Goal: Navigation & Orientation: Find specific page/section

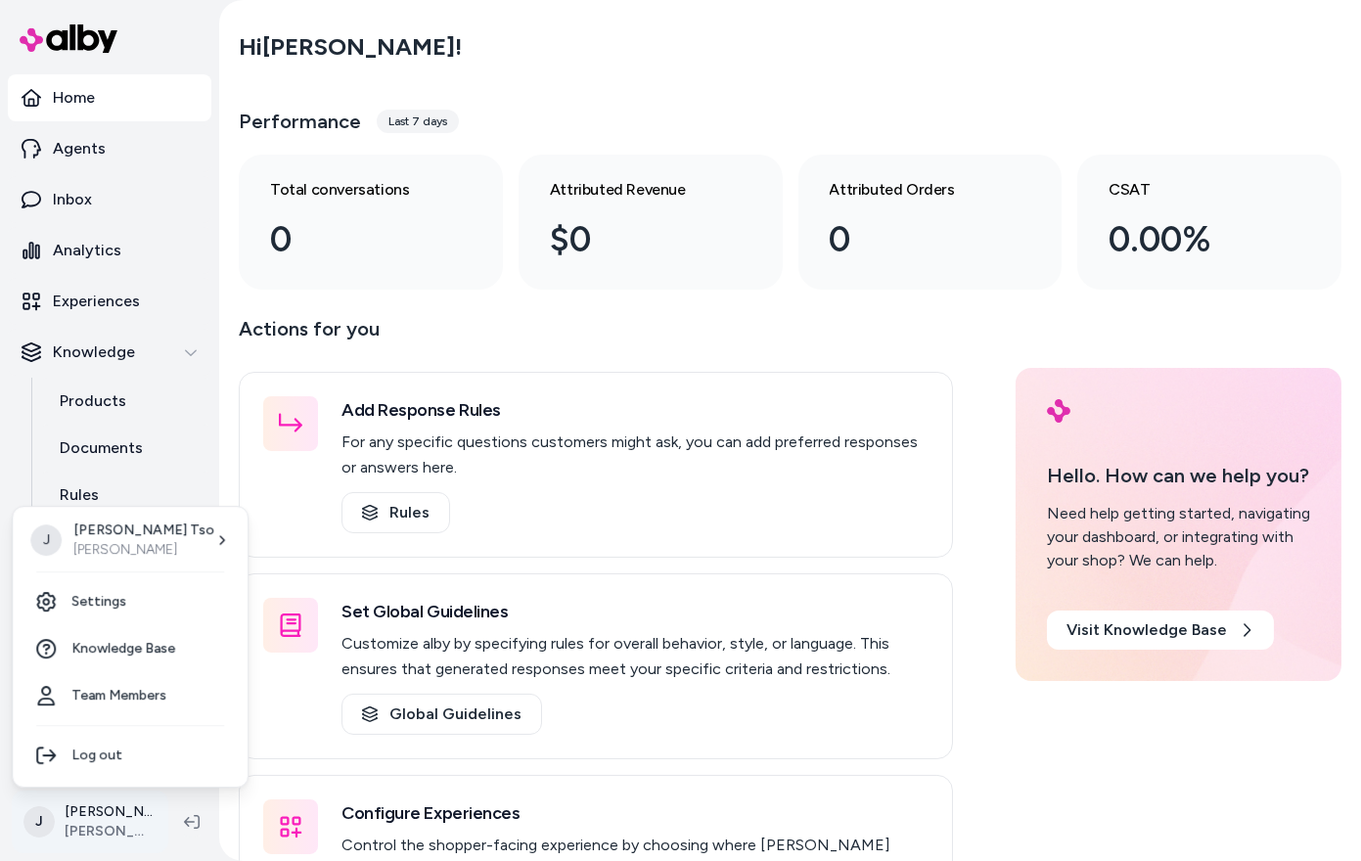
click at [87, 845] on html "Home Agents Inbox Analytics Experiences Knowledge Products Documents Rules Veri…" at bounding box center [680, 430] width 1361 height 861
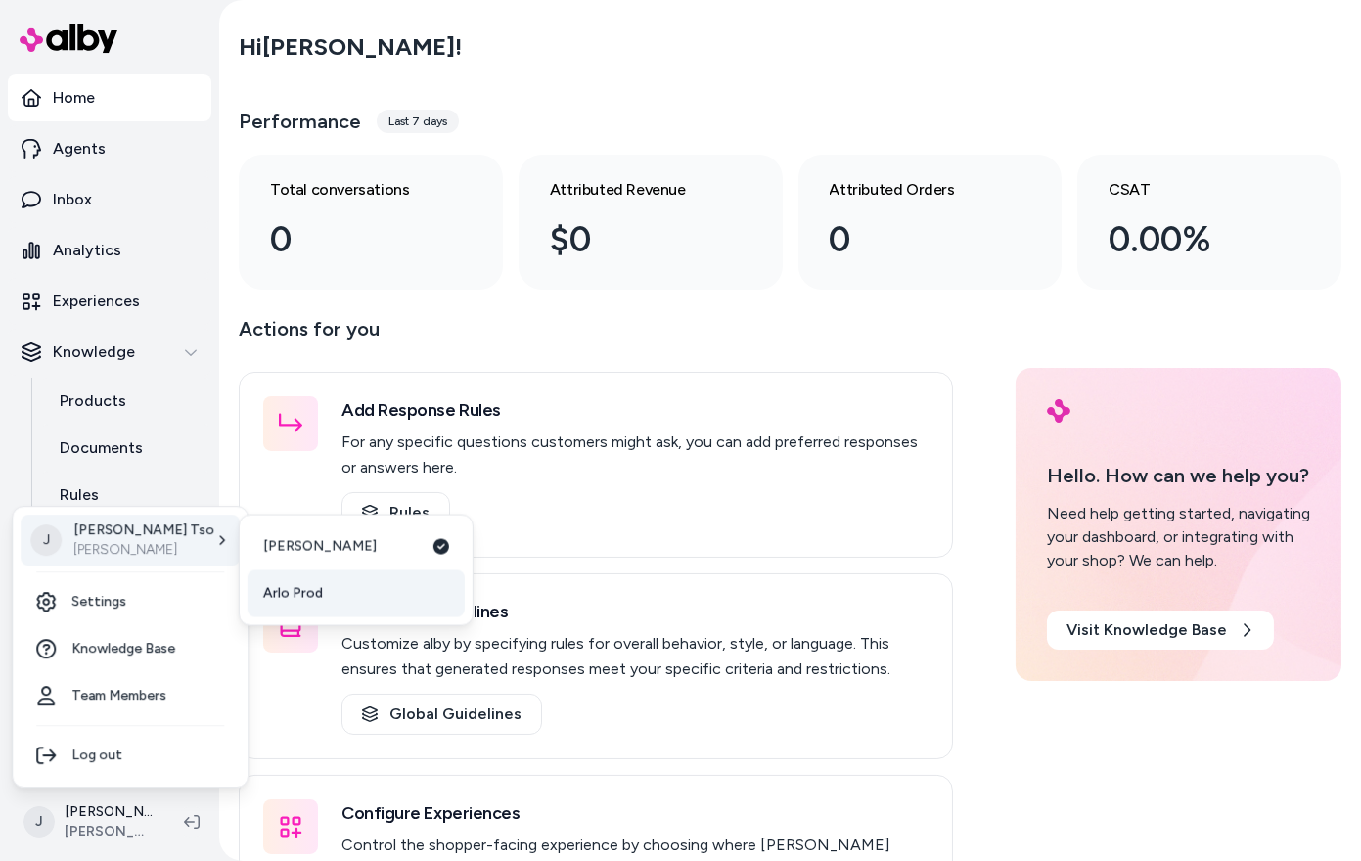
click at [300, 588] on span "Arlo Prod" at bounding box center [293, 594] width 60 height 20
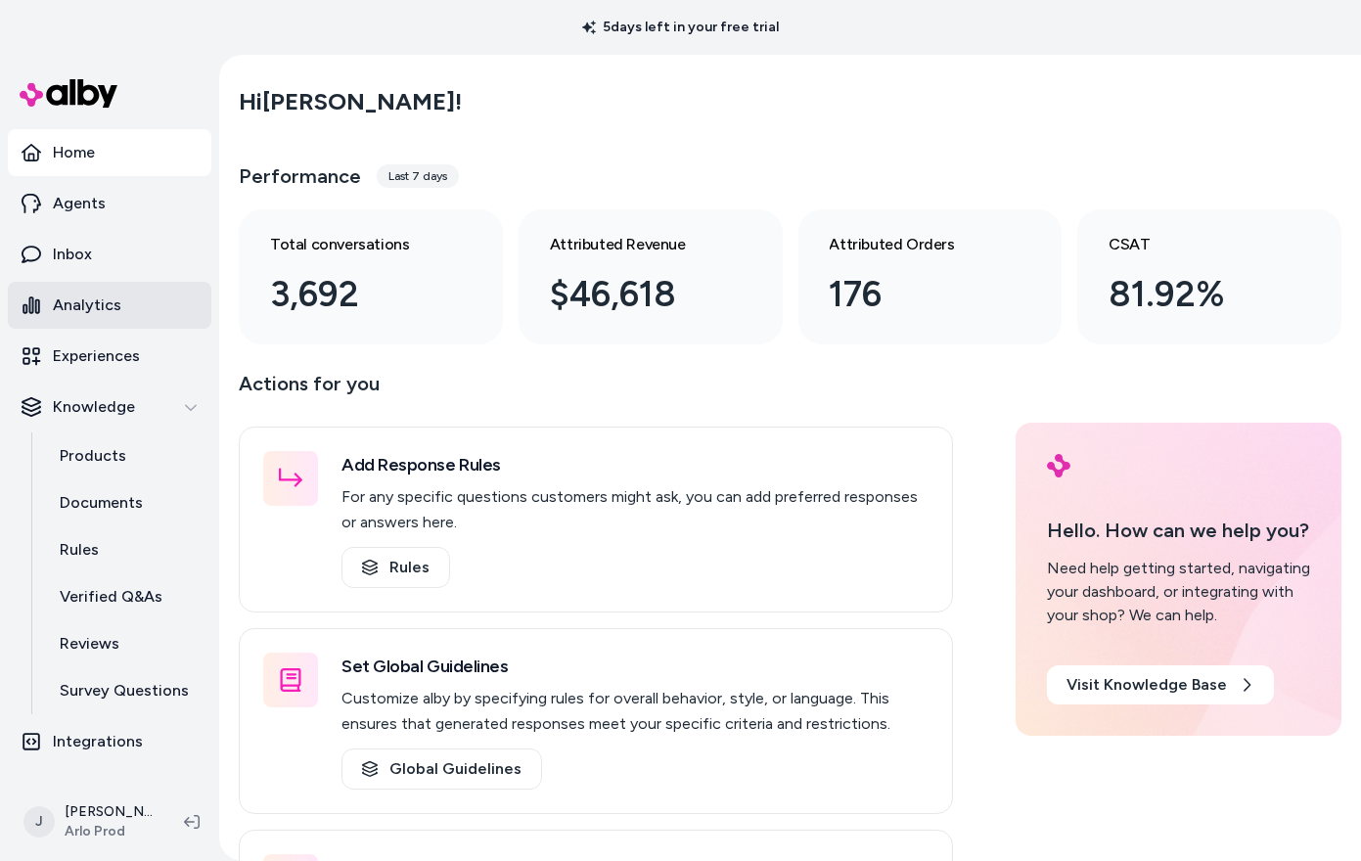
click at [90, 304] on p "Analytics" at bounding box center [87, 305] width 68 height 23
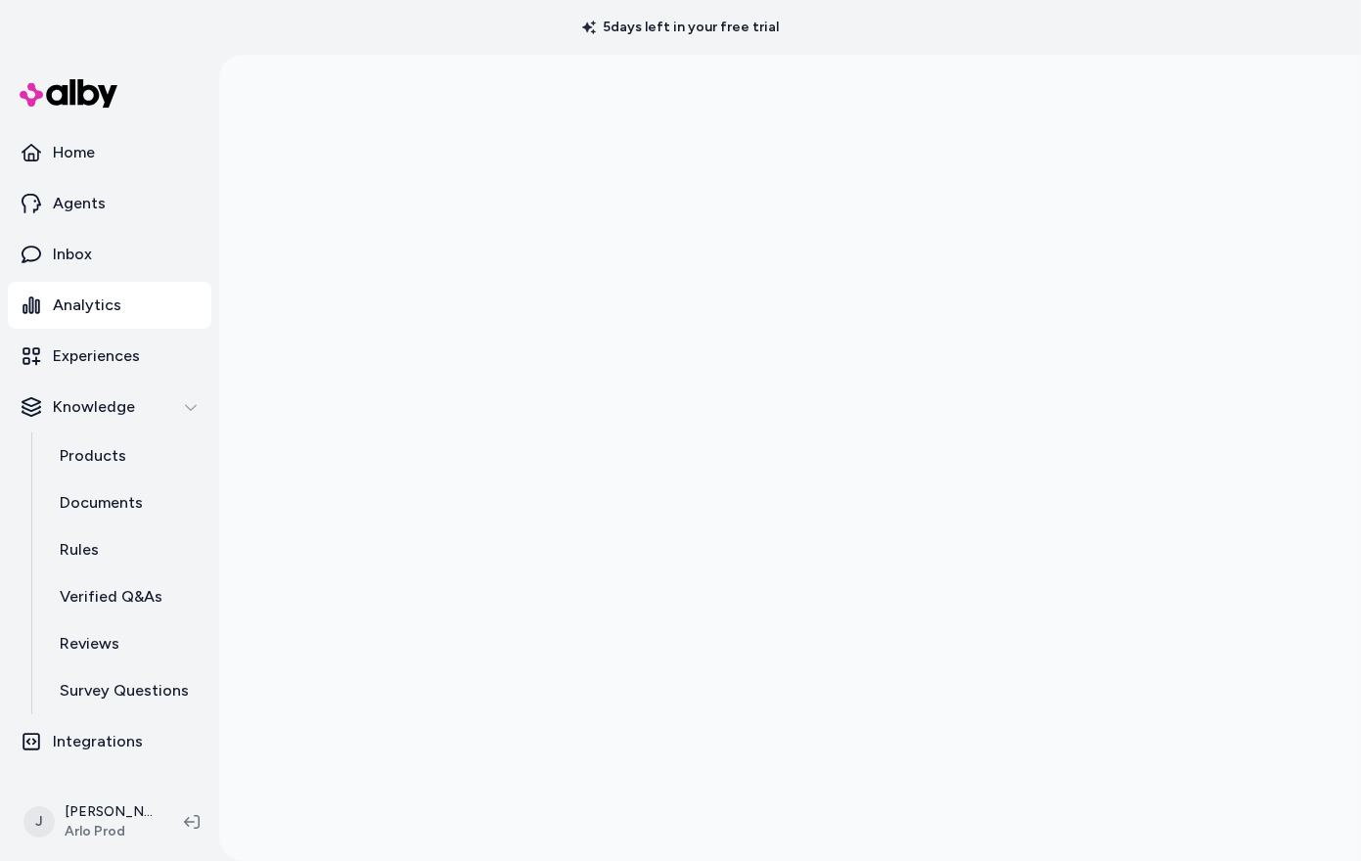
click at [876, 55] on iframe at bounding box center [790, 485] width 1142 height 861
click at [101, 263] on link "Inbox" at bounding box center [110, 254] width 204 height 47
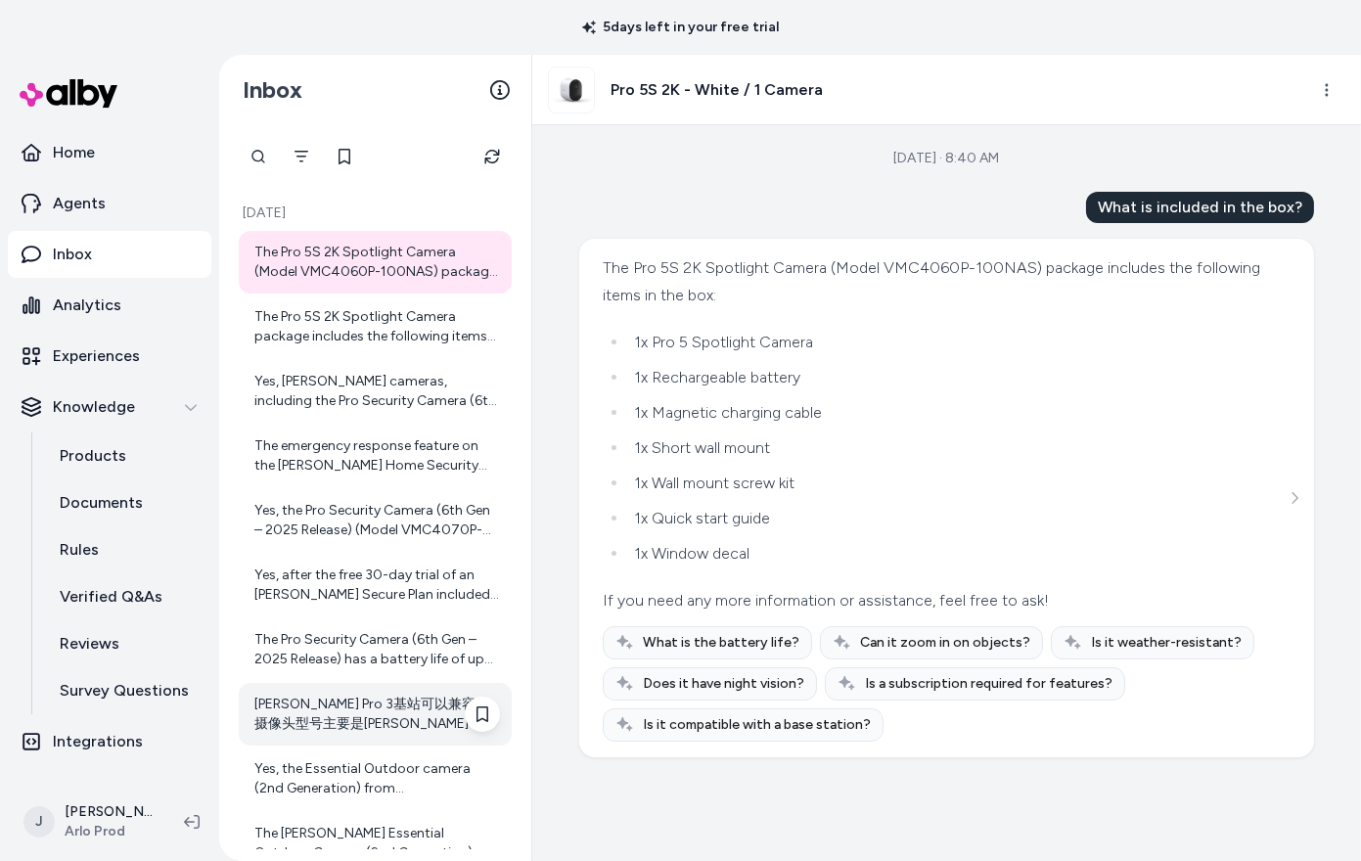
click at [315, 732] on div "[PERSON_NAME] Pro 3基站可以兼容的摄像头型号主要是[PERSON_NAME] Pro 3系列的摄像头。如果您想为[PERSON_NAME] …" at bounding box center [377, 714] width 246 height 39
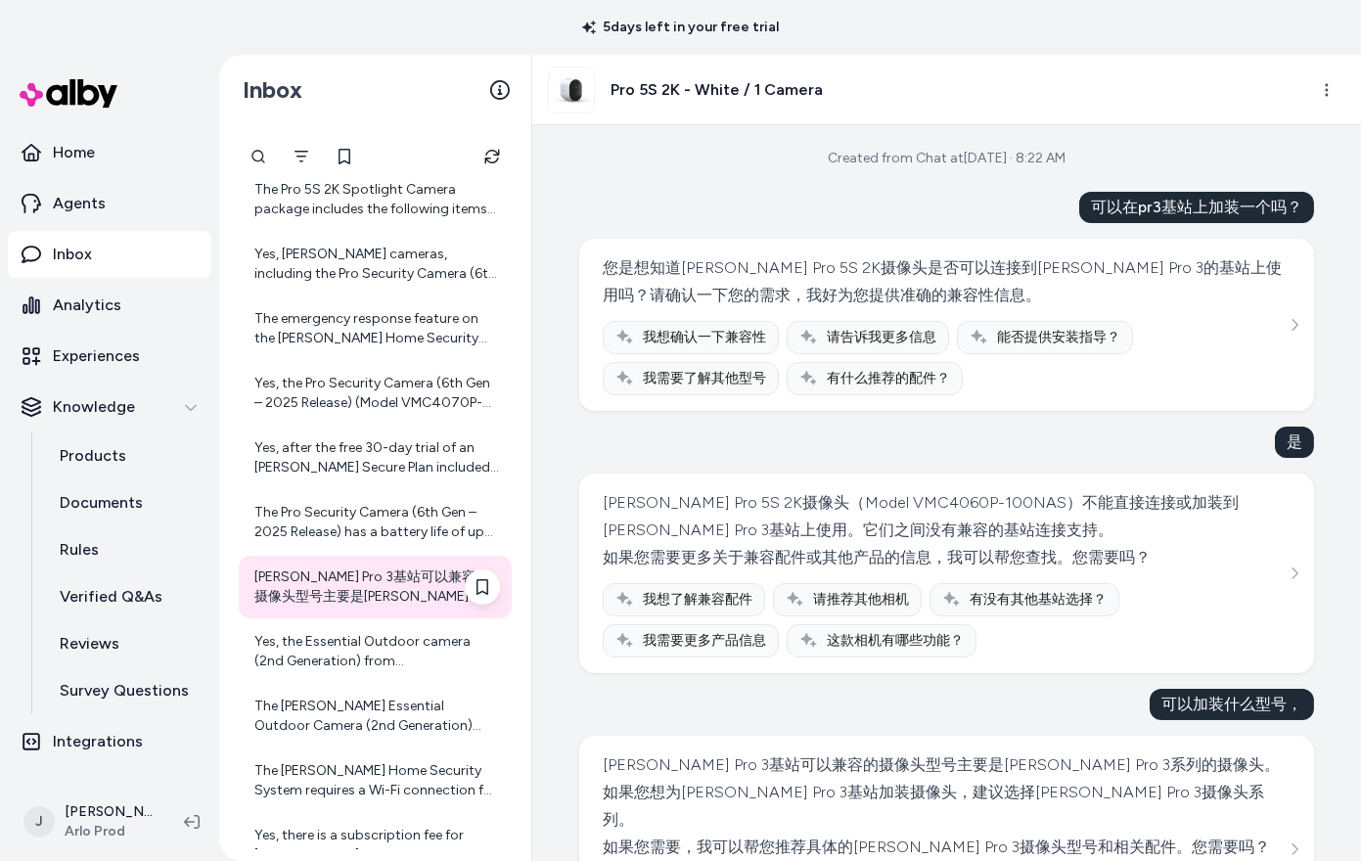
scroll to position [131, 0]
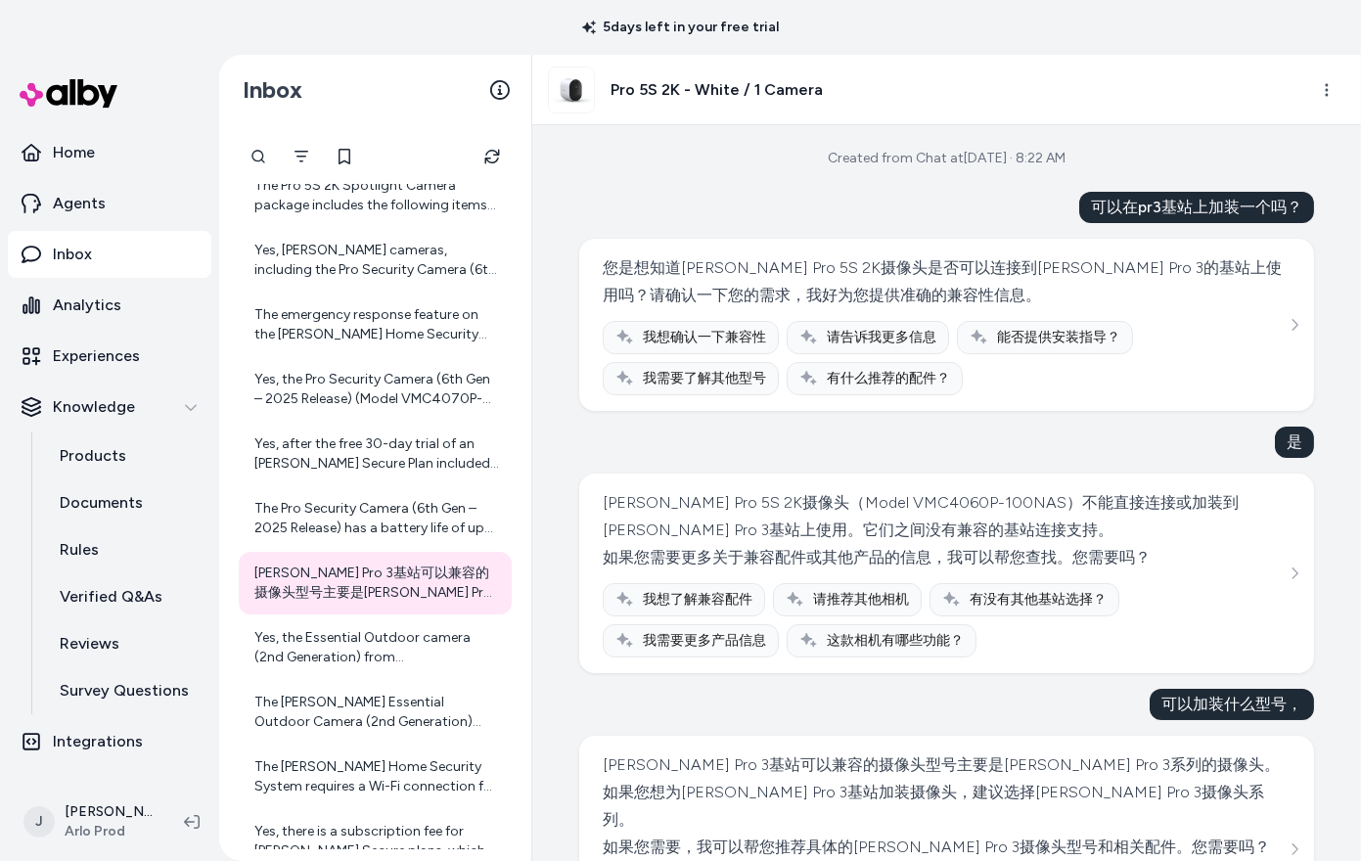
click at [622, 32] on p "5 days left in your free trial" at bounding box center [680, 28] width 221 height 20
click at [112, 139] on link "Home" at bounding box center [110, 152] width 204 height 47
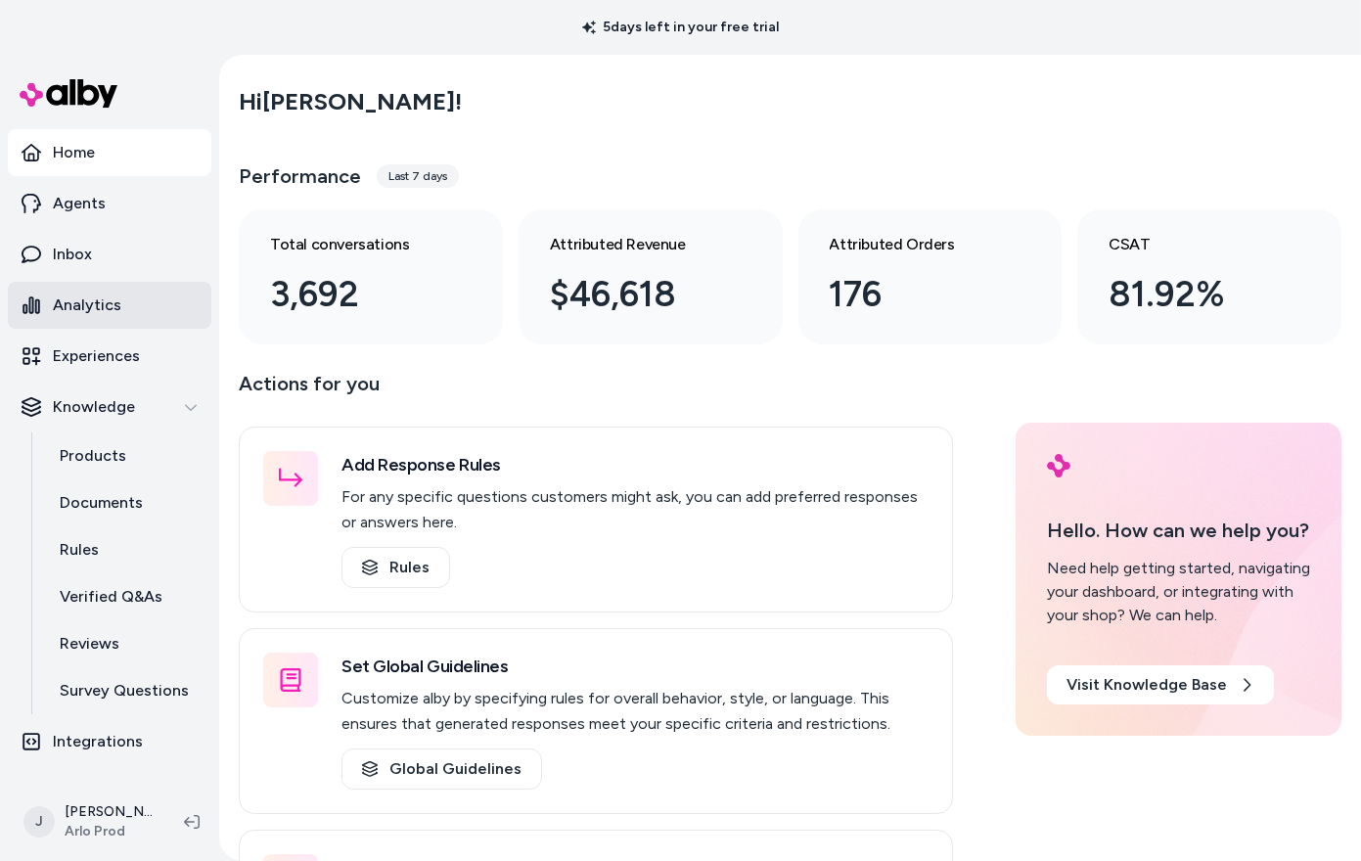
click at [64, 313] on p "Analytics" at bounding box center [87, 305] width 68 height 23
